Goal: Task Accomplishment & Management: Manage account settings

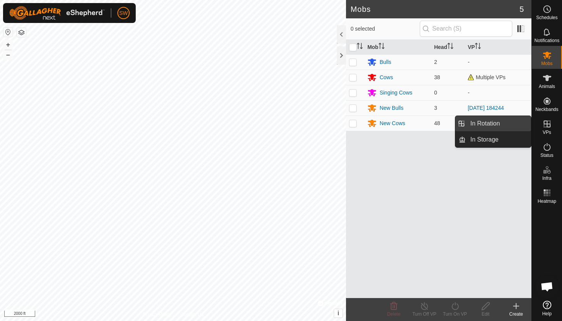
click at [488, 123] on link "In Rotation" at bounding box center [498, 123] width 65 height 15
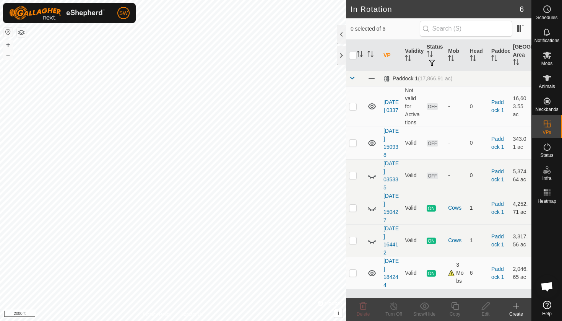
click at [354, 208] on p-checkbox at bounding box center [353, 208] width 8 height 6
checkbox input "false"
click at [353, 239] on p-checkbox at bounding box center [353, 240] width 8 height 6
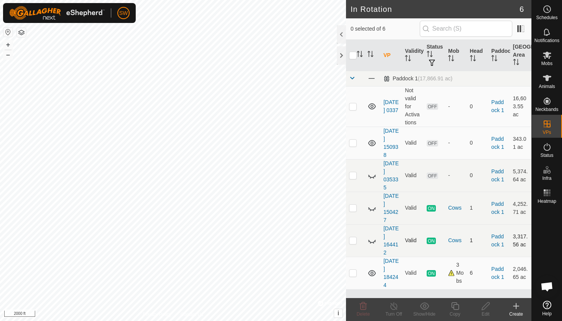
checkbox input "false"
click at [354, 275] on p-checkbox at bounding box center [353, 273] width 8 height 6
checkbox input "false"
click at [354, 144] on p-checkbox at bounding box center [353, 143] width 8 height 6
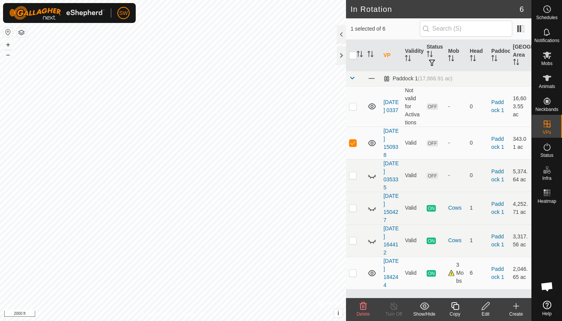
click at [364, 306] on icon at bounding box center [363, 306] width 7 height 8
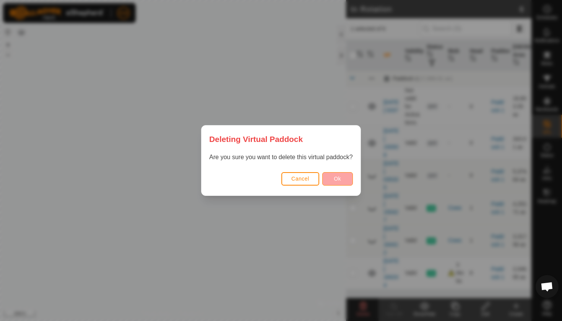
click at [339, 179] on span "Ok" at bounding box center [337, 178] width 7 height 6
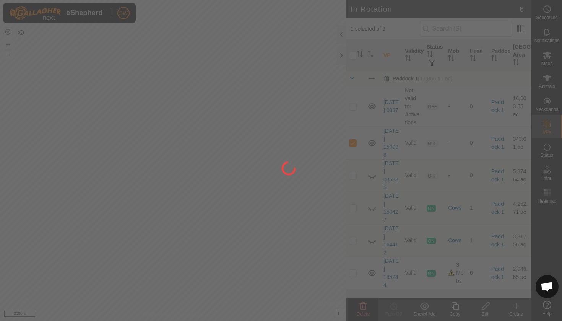
checkbox input "false"
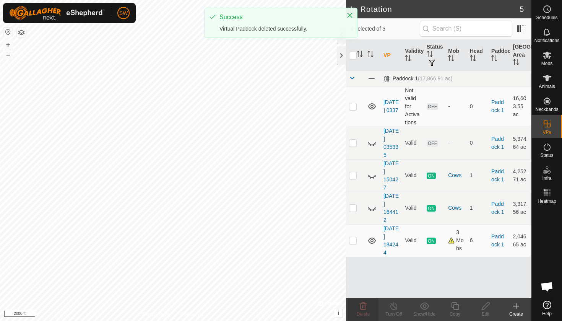
click at [356, 107] on p-checkbox at bounding box center [353, 106] width 8 height 6
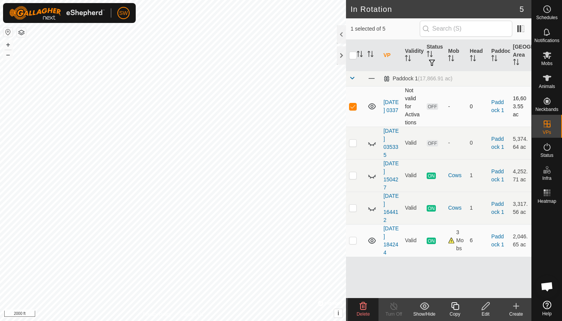
click at [356, 107] on p-checkbox at bounding box center [353, 106] width 8 height 6
checkbox input "false"
click at [10, 54] on button "–" at bounding box center [7, 54] width 9 height 9
click at [8, 45] on button "+" at bounding box center [7, 44] width 9 height 9
